Goal: Information Seeking & Learning: Learn about a topic

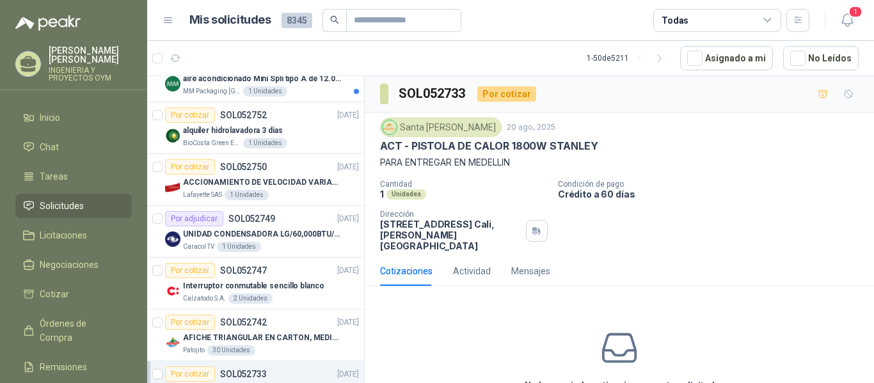
scroll to position [570, 0]
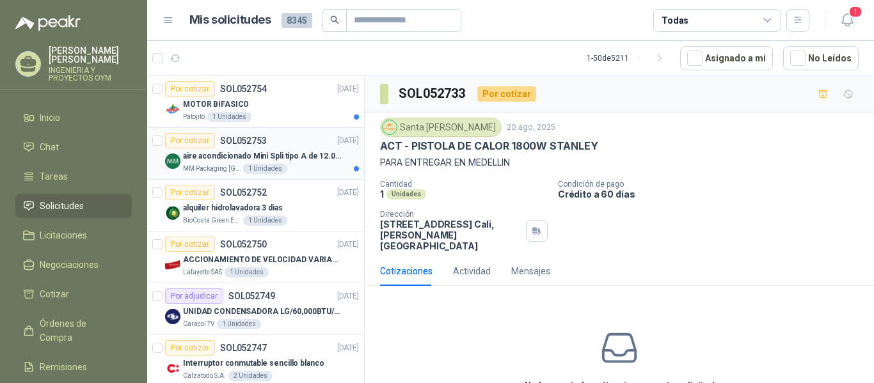
click at [273, 161] on p "aire acondicionado Mini Spli tipo A de 12.000 BTU." at bounding box center [262, 156] width 159 height 12
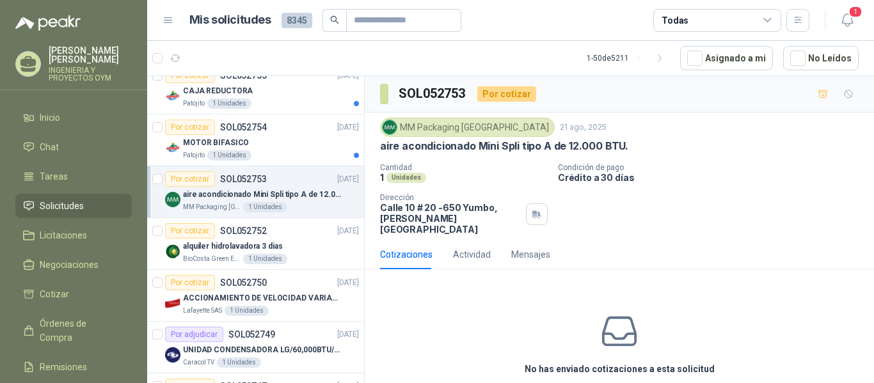
scroll to position [509, 0]
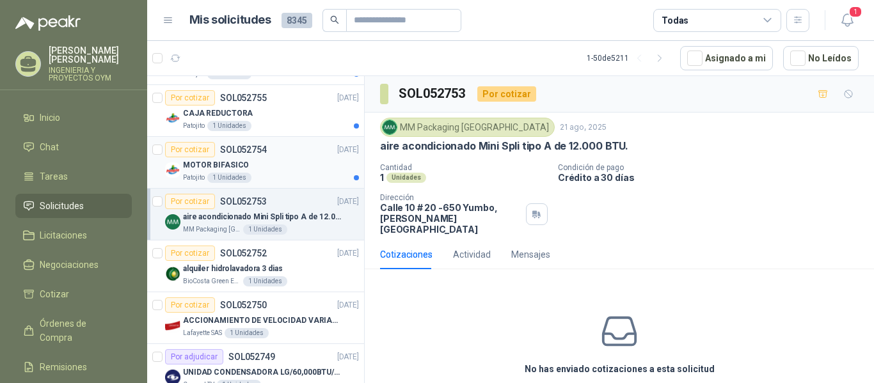
click at [262, 173] on div "Patojito 1 Unidades" at bounding box center [271, 178] width 176 height 10
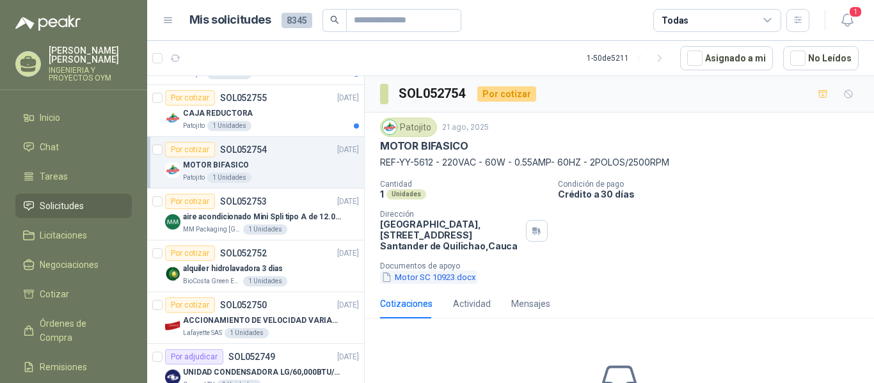
click at [402, 275] on button "Motor SC 10923.docx" at bounding box center [428, 277] width 97 height 13
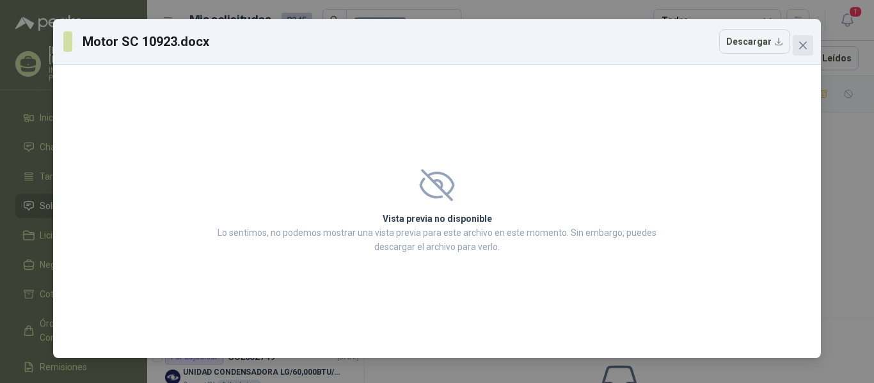
click at [802, 45] on icon "close" at bounding box center [803, 46] width 8 height 8
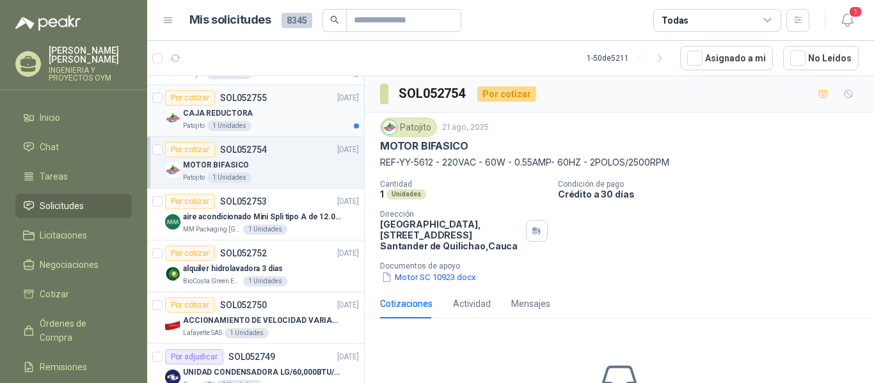
click at [301, 123] on div "Patojito 1 Unidades" at bounding box center [271, 126] width 176 height 10
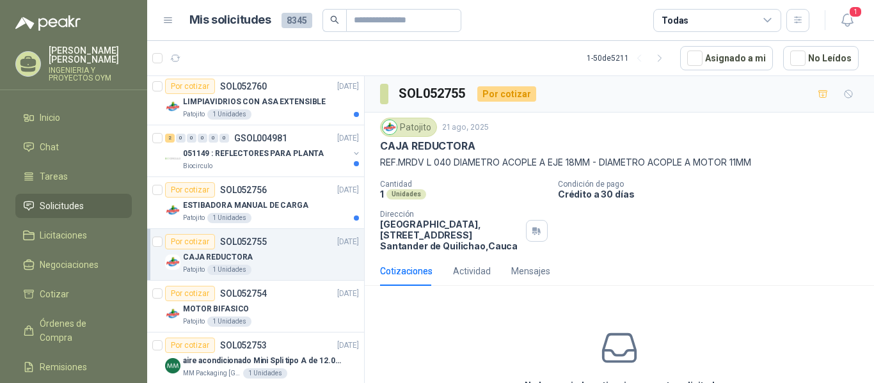
scroll to position [343, 0]
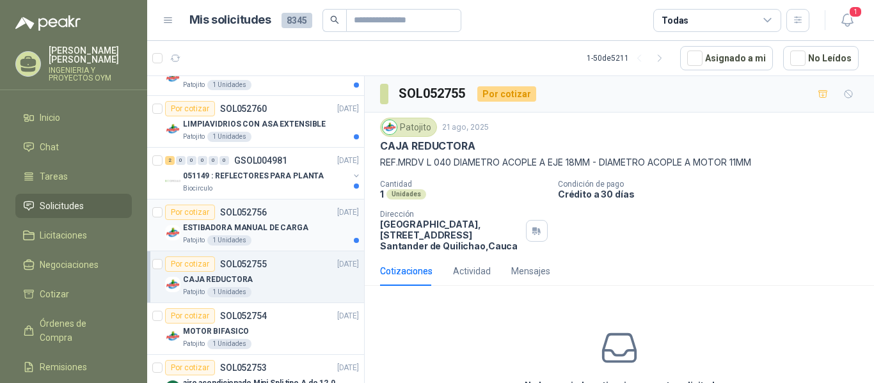
click at [317, 219] on div "Por cotizar SOL052756 21/08/25" at bounding box center [262, 212] width 194 height 15
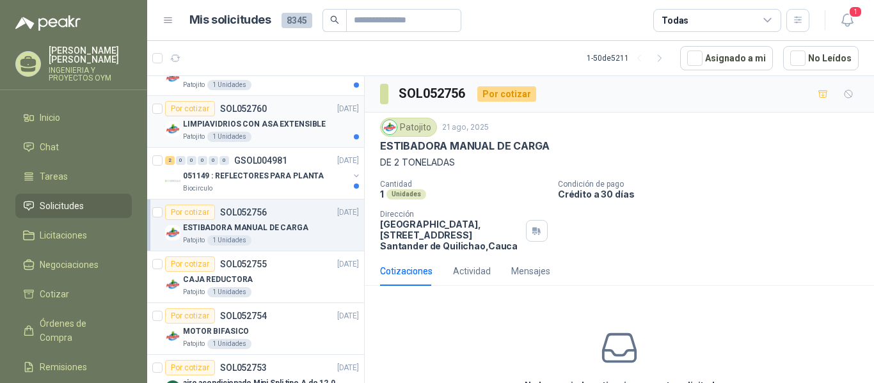
click at [276, 125] on p "LIMPIAVIDRIOS CON ASA EXTENSIBLE" at bounding box center [254, 124] width 143 height 12
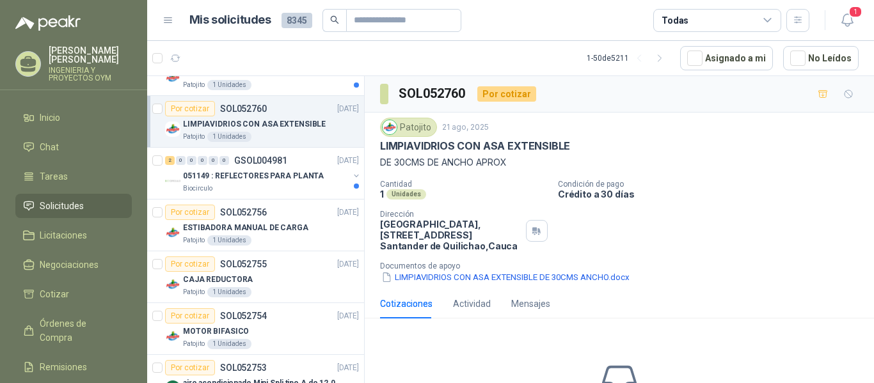
scroll to position [315, 0]
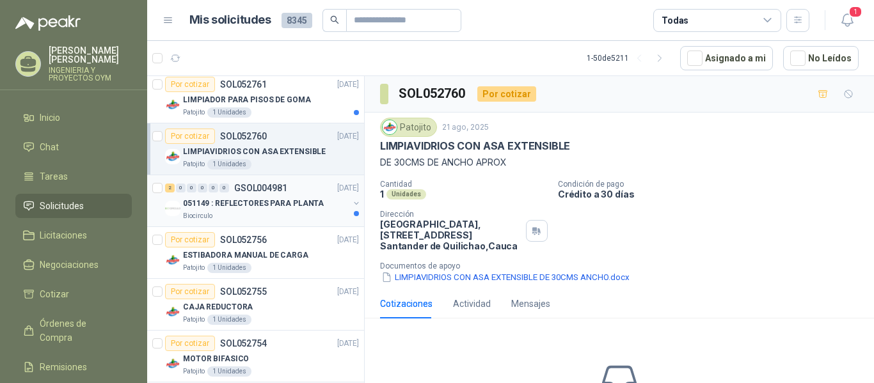
click at [299, 209] on p "051149 : REFLECTORES PARA PLANTA" at bounding box center [253, 204] width 141 height 12
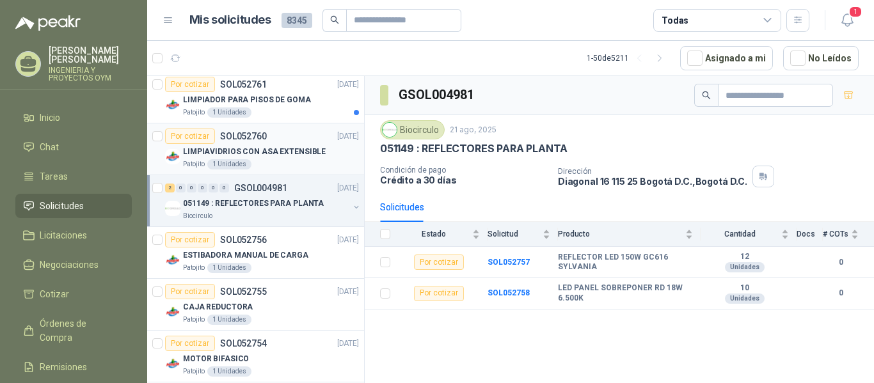
click at [310, 162] on div "Patojito 1 Unidades" at bounding box center [271, 164] width 176 height 10
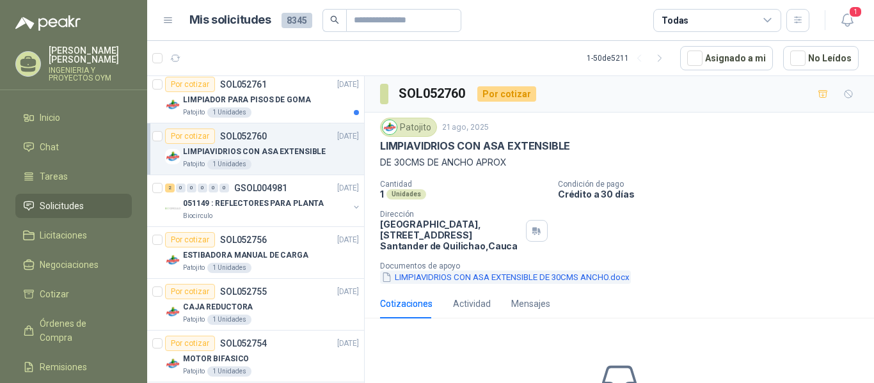
click at [452, 280] on button "LIMPIAVIDRIOS CON ASA EXTENSIBLE DE 30CMS ANCHO.docx" at bounding box center [505, 277] width 251 height 13
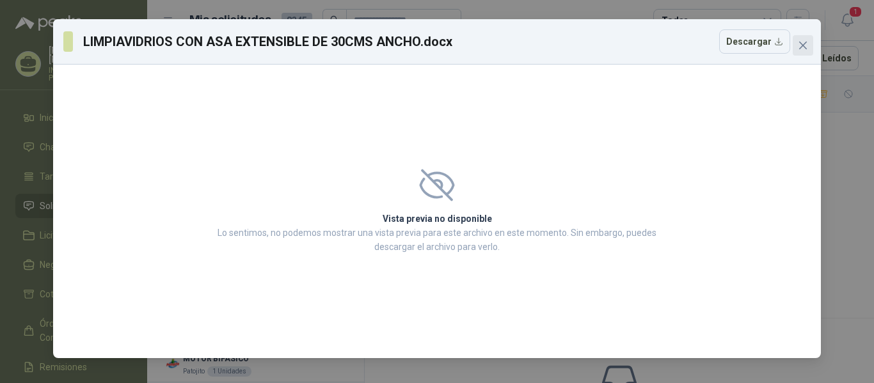
click at [805, 44] on icon "close" at bounding box center [803, 46] width 8 height 8
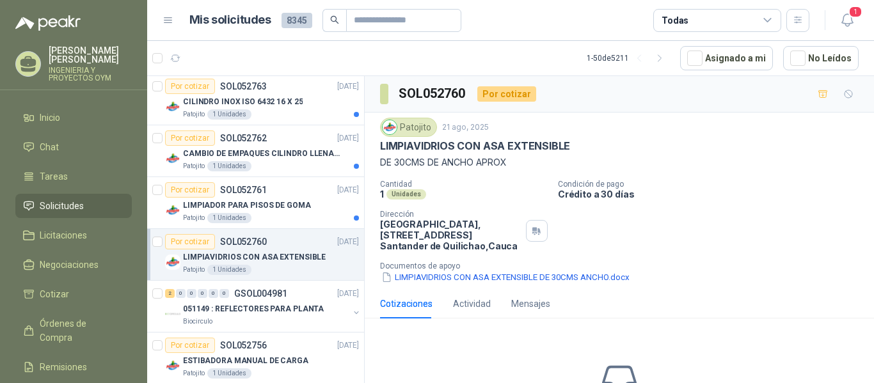
scroll to position [188, 0]
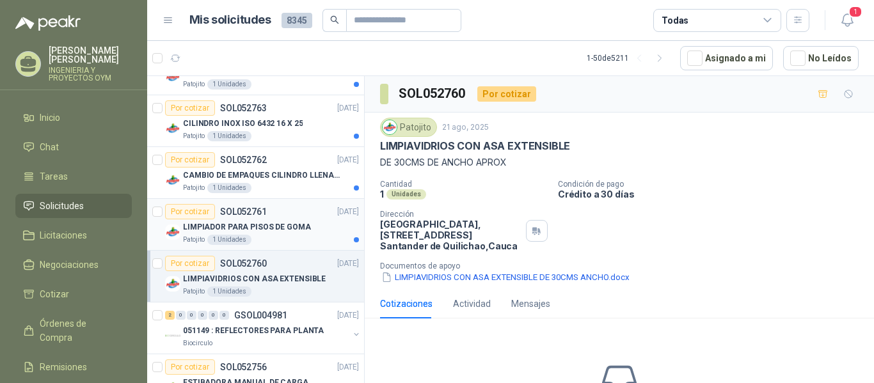
click at [309, 213] on div "Por cotizar SOL052761 21/08/25" at bounding box center [262, 211] width 194 height 15
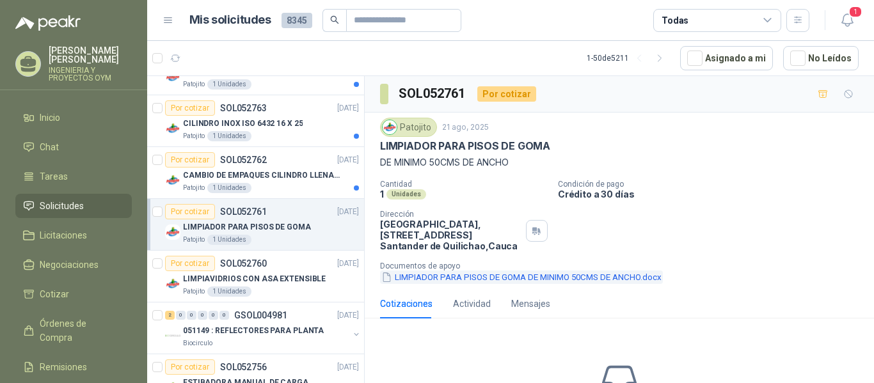
click at [475, 280] on button "LIMPIADOR PARA PISOS DE GOMA DE MINIMO 50CMS DE ANCHO.docx" at bounding box center [521, 277] width 283 height 13
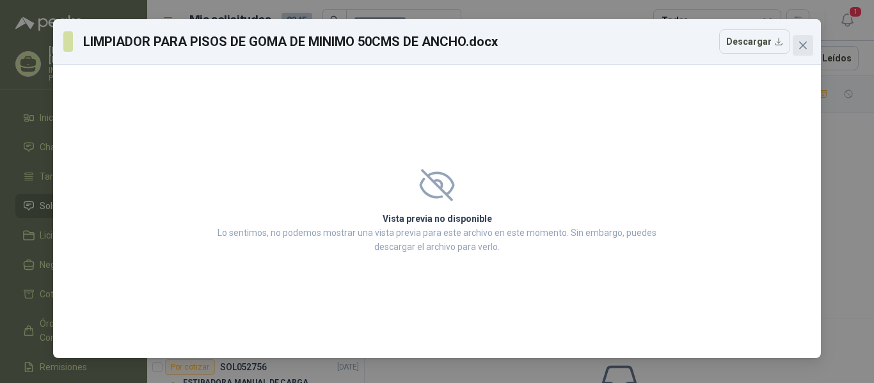
click at [806, 42] on icon "close" at bounding box center [803, 46] width 8 height 8
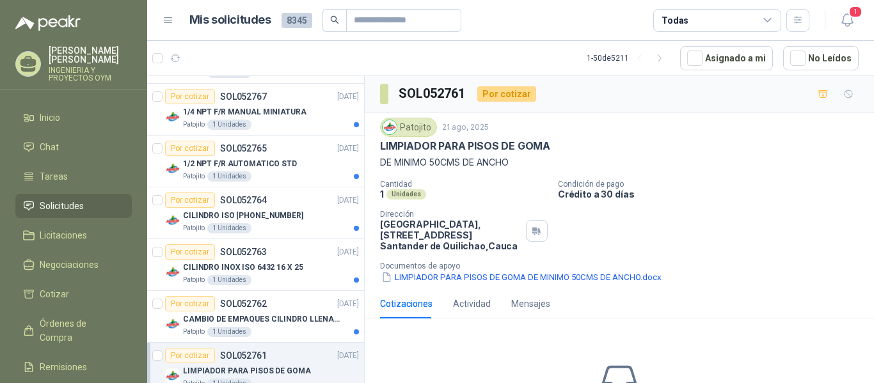
scroll to position [28, 0]
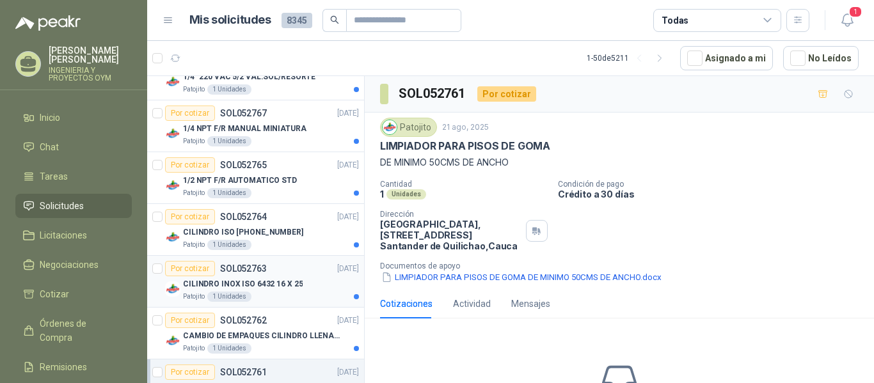
click at [255, 282] on p "CILINDRO INOX ISO 6432 16 X 25" at bounding box center [243, 284] width 120 height 12
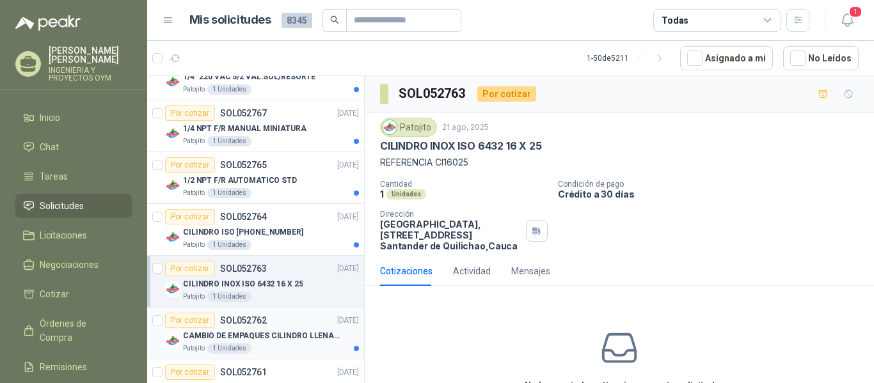
click at [265, 344] on div "Patojito 1 Unidades" at bounding box center [271, 349] width 176 height 10
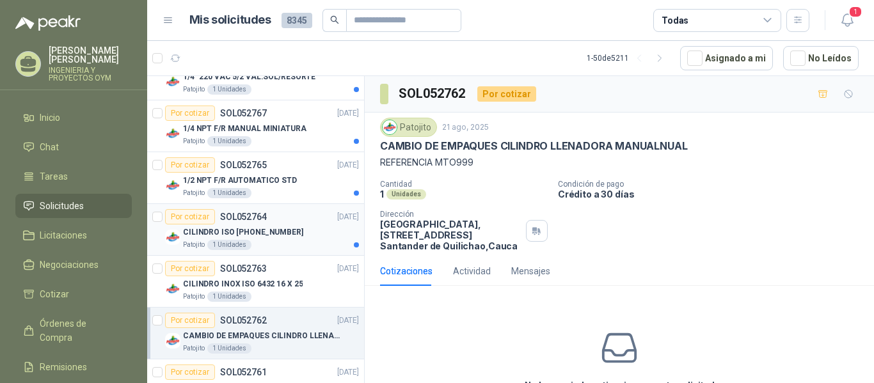
click at [294, 235] on div "CILINDRO ISO 15552 80 X 150" at bounding box center [271, 232] width 176 height 15
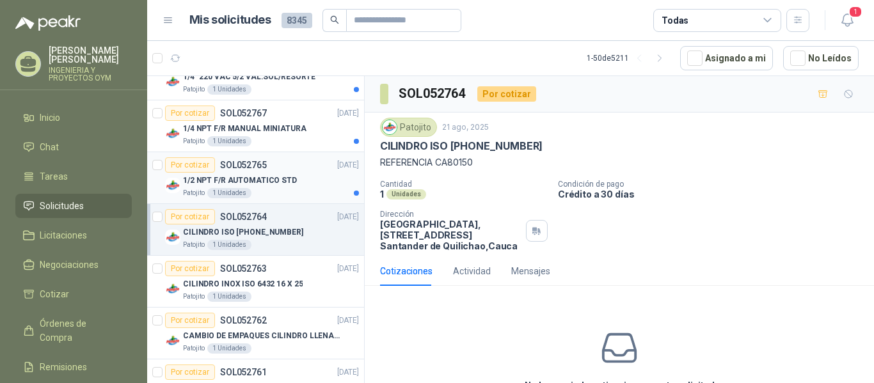
click at [291, 177] on div "1/2 NPT F/R AUTOMATICO STD" at bounding box center [271, 180] width 176 height 15
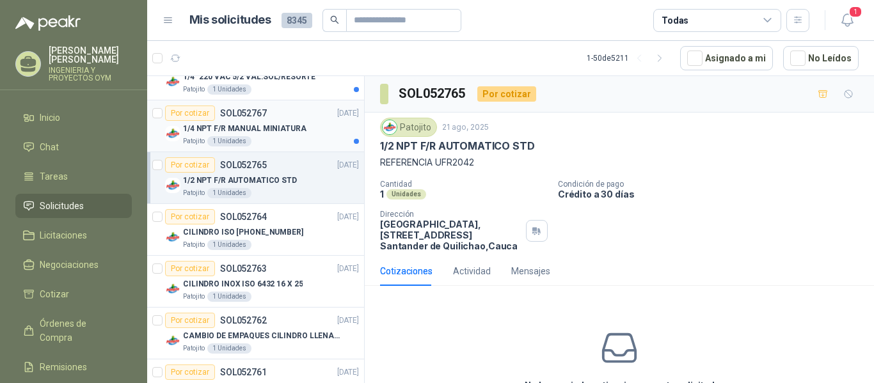
click at [279, 132] on p "1/4 NPT F/R MANUAL MINIATURA" at bounding box center [244, 129] width 123 height 12
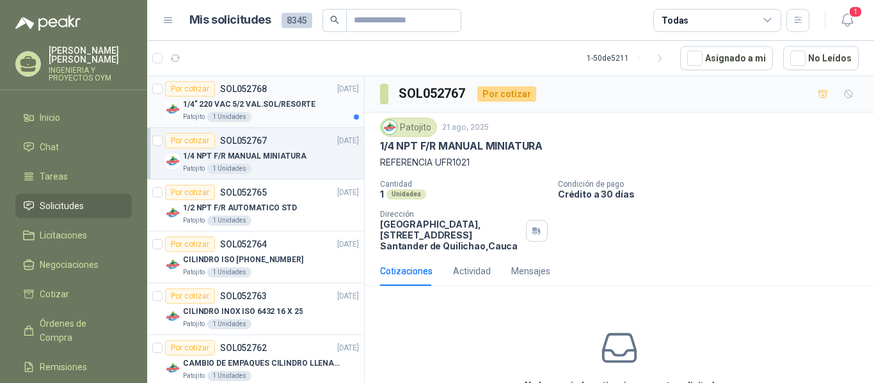
click at [299, 116] on div "Patojito 1 Unidades" at bounding box center [271, 117] width 176 height 10
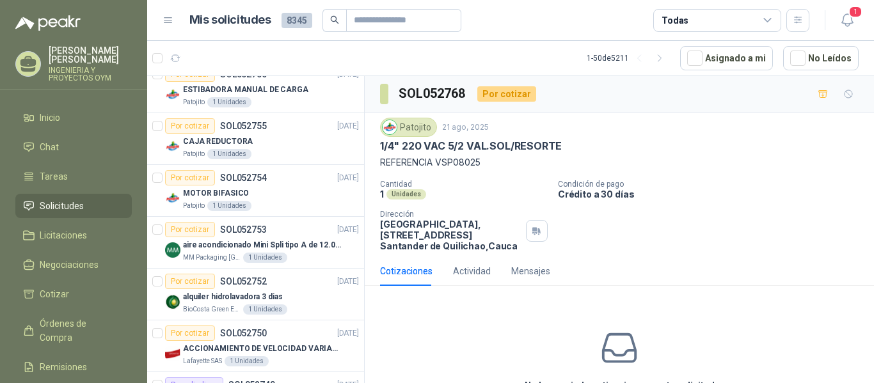
scroll to position [487, 0]
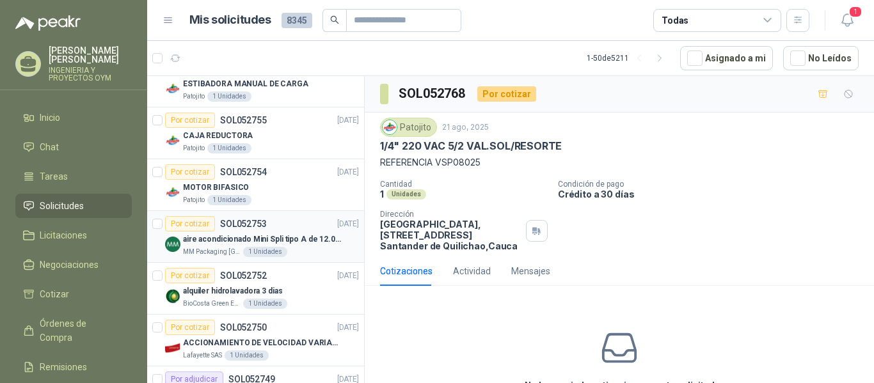
click at [284, 235] on p "aire acondicionado Mini Spli tipo A de 12.000 BTU." at bounding box center [262, 240] width 159 height 12
